Goal: Task Accomplishment & Management: Manage account settings

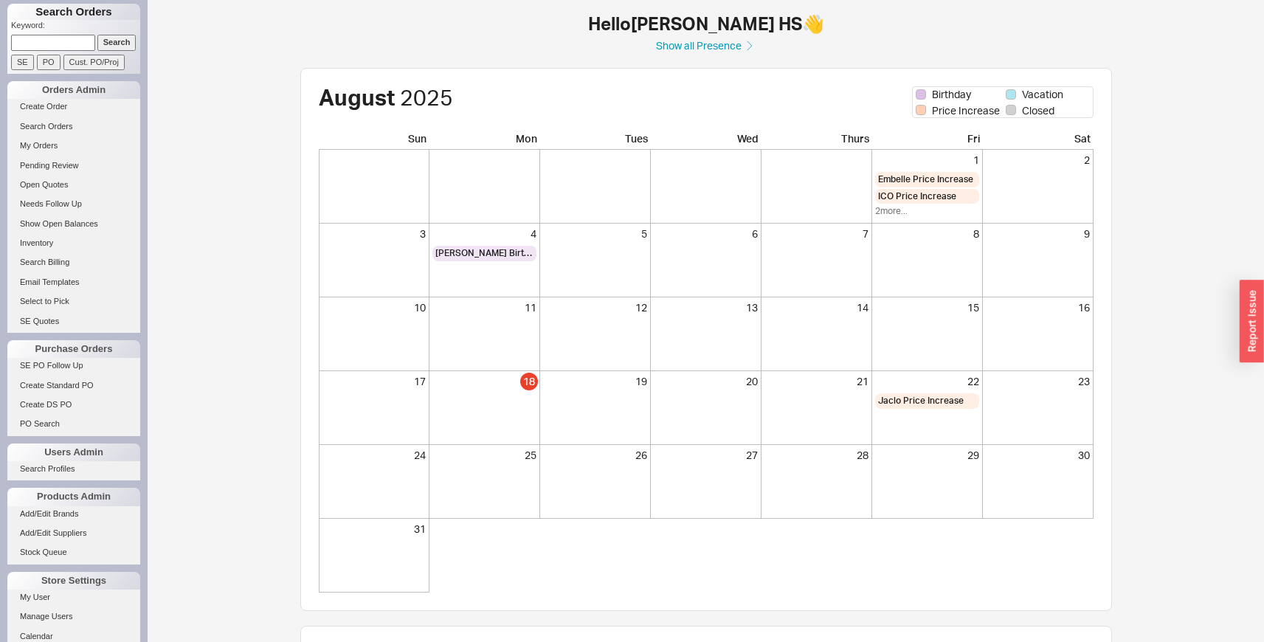
scroll to position [360, 0]
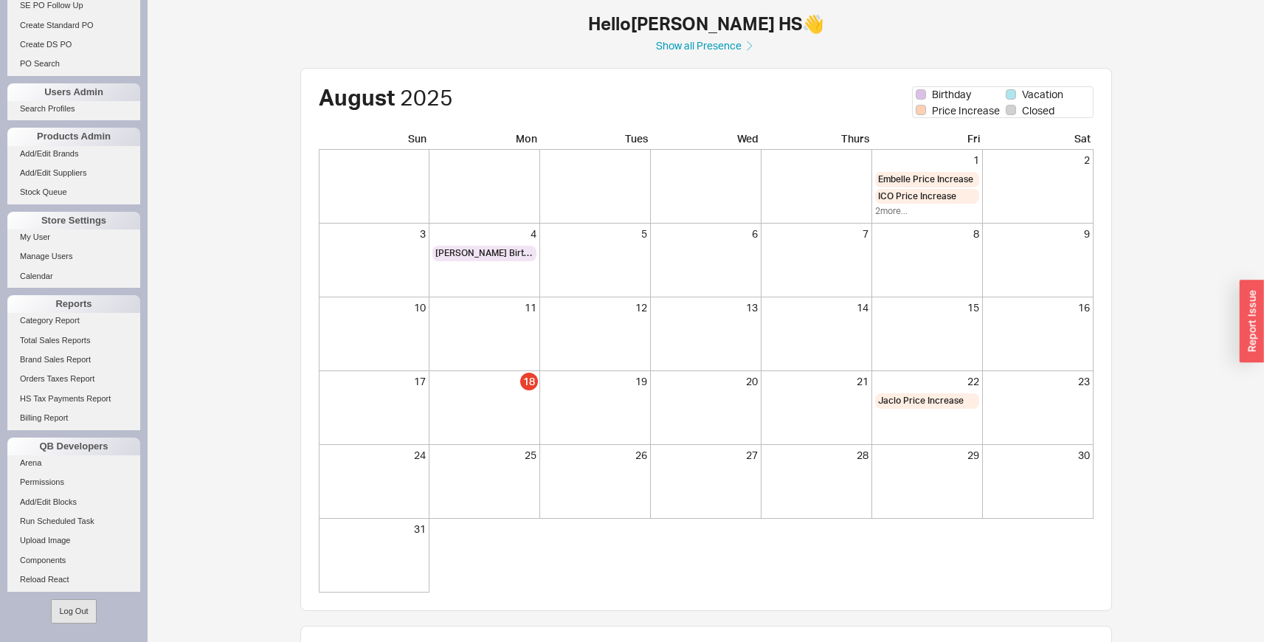
click at [80, 605] on button "Log Out" at bounding box center [73, 611] width 45 height 24
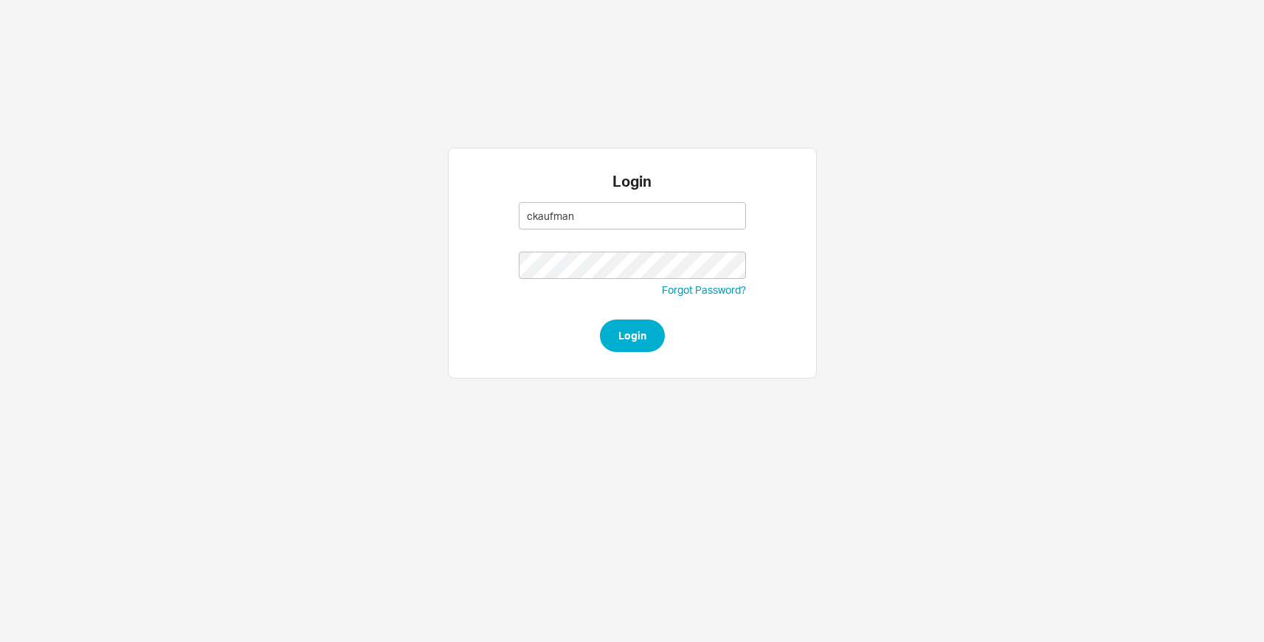
type input "ckaufman@"
type input "[EMAIL_ADDRESS][DOMAIN_NAME]"
